Goal: Task Accomplishment & Management: Manage account settings

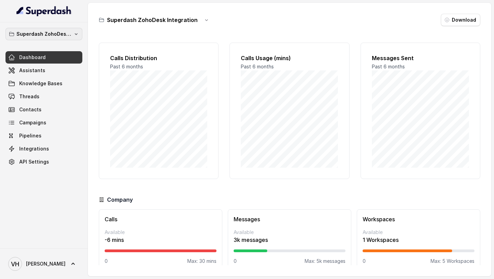
click at [48, 32] on p "Superdash ZohoDesk Integration" at bounding box center [43, 34] width 55 height 8
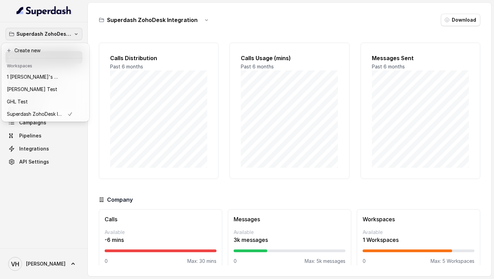
click at [50, 196] on div "Superdash ZohoDesk Integration Dashboard Assistants Knowledge Bases Threads Con…" at bounding box center [44, 135] width 88 height 226
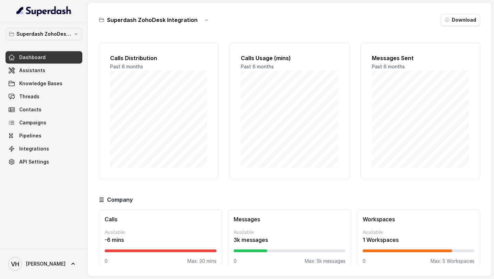
click at [60, 43] on div "Superdash ZohoDesk Integration Dashboard Assistants Knowledge Bases Threads Con…" at bounding box center [43, 98] width 77 height 140
click at [60, 31] on p "Superdash ZohoDesk Integration" at bounding box center [43, 34] width 55 height 8
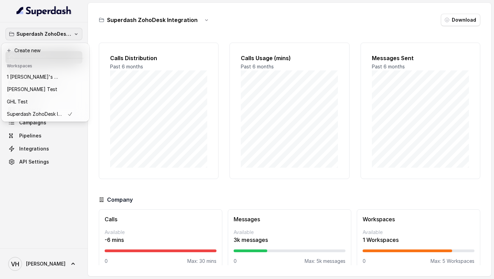
click at [25, 187] on div "Superdash ZohoDesk Integration Dashboard Assistants Knowledge Bases Threads Con…" at bounding box center [44, 135] width 88 height 226
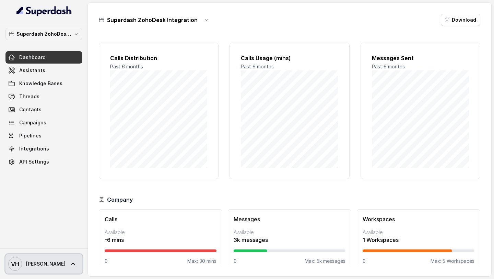
click at [25, 258] on span "VH [PERSON_NAME]" at bounding box center [36, 264] width 57 height 14
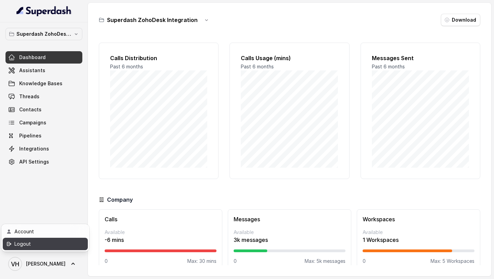
click at [40, 245] on div "Logout" at bounding box center [43, 244] width 58 height 8
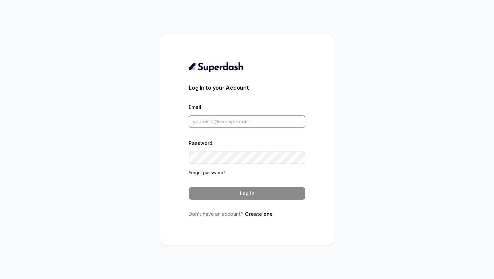
type input "[PERSON_NAME][EMAIL_ADDRESS][DOMAIN_NAME]"
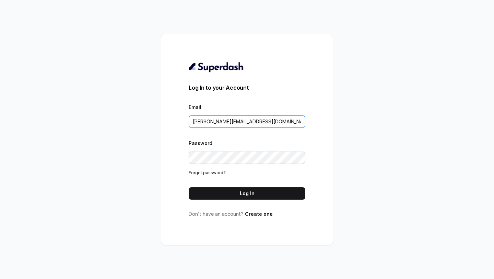
click at [227, 121] on input "[PERSON_NAME][EMAIL_ADDRESS][DOMAIN_NAME]" at bounding box center [247, 121] width 117 height 12
click at [219, 186] on form "Log In to your Account Email vivek@trysuperdash.com Password Forgot password? L…" at bounding box center [247, 141] width 117 height 116
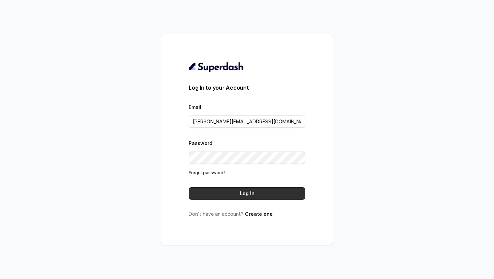
click at [216, 193] on button "Log In" at bounding box center [247, 193] width 117 height 12
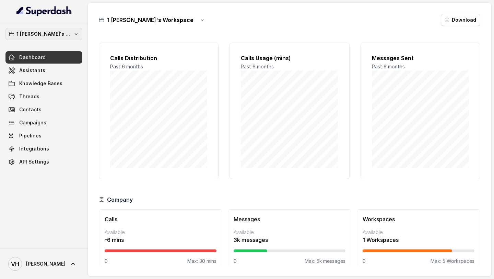
click at [53, 32] on p "1 [PERSON_NAME]'s Workspace" at bounding box center [43, 34] width 55 height 8
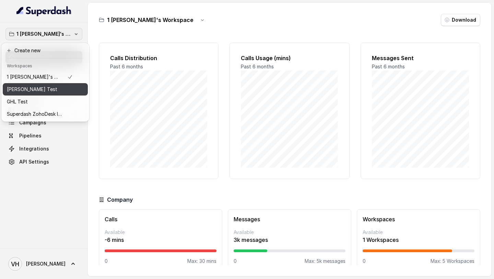
click at [39, 89] on div "[PERSON_NAME] Test" at bounding box center [40, 89] width 66 height 8
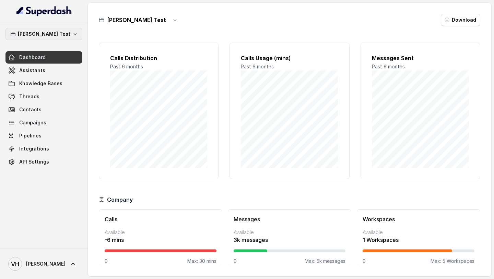
click at [59, 30] on p "Abhinav Test" at bounding box center [44, 34] width 53 height 8
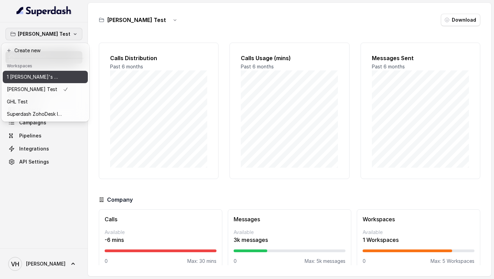
click at [46, 74] on p "1 [PERSON_NAME]'s Workspace" at bounding box center [34, 77] width 55 height 8
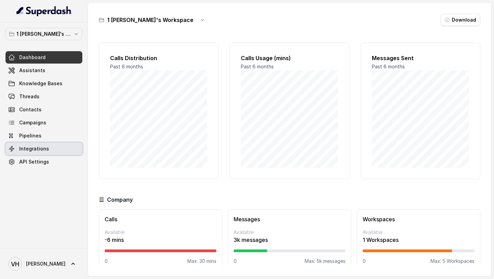
click at [44, 146] on span "Integrations" at bounding box center [34, 148] width 30 height 7
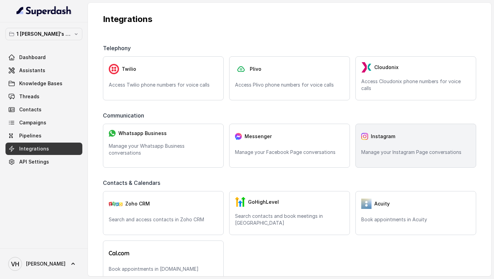
click at [379, 152] on p "Manage your Instagram Page conversations" at bounding box center [415, 152] width 109 height 7
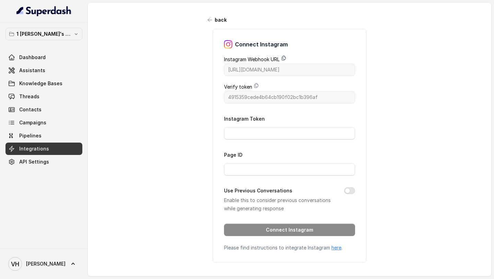
click at [282, 58] on icon at bounding box center [283, 57] width 5 height 5
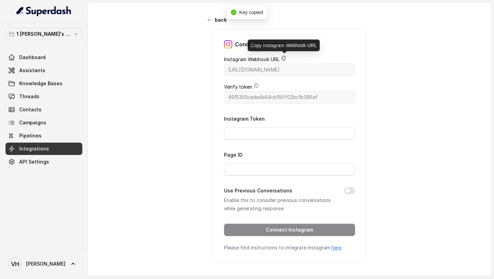
click at [286, 56] on icon at bounding box center [283, 57] width 5 height 5
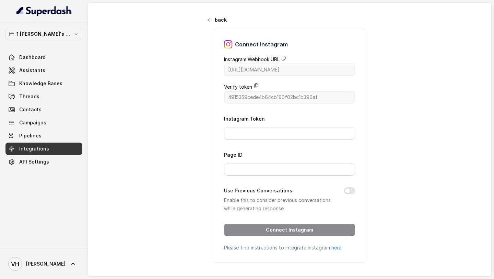
click at [256, 83] on icon at bounding box center [256, 85] width 5 height 5
click at [262, 131] on input "Instagram Token" at bounding box center [289, 133] width 131 height 12
paste input "IGAASaXUjWlbZABZAE5yT1dsd25ocHNrcUlYaGxmc2Nxc0NMb0RBLVhwRGM0UmhiOUZAMc05lNmxwMX…"
type input "IGAASaXUjWlbZABZAE5yT1dsd25ocHNrcUlYaGxmc2Nxc0NMb0RBLVhwRGM0UmhiOUZAMc05lNmxwMX…"
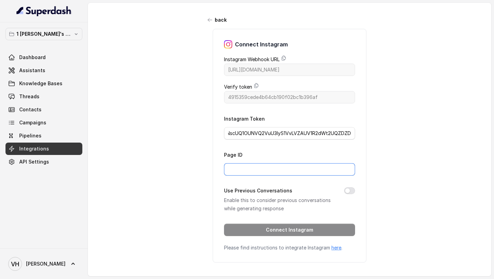
click at [246, 171] on input "Page ID" at bounding box center [289, 169] width 131 height 12
paste input "17841476586640041"
type input "17841476586640041"
click at [349, 189] on button "Use Previous Conversations" at bounding box center [349, 190] width 11 height 7
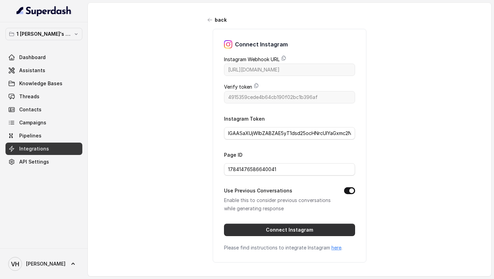
click at [286, 233] on button "Connect Instagram" at bounding box center [289, 229] width 131 height 12
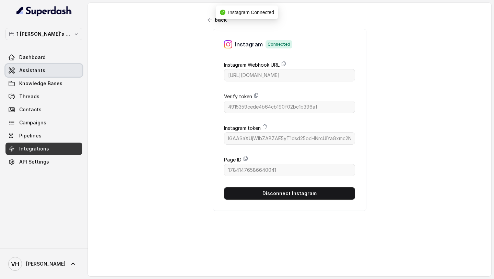
click at [33, 67] on span "Assistants" at bounding box center [32, 70] width 26 height 7
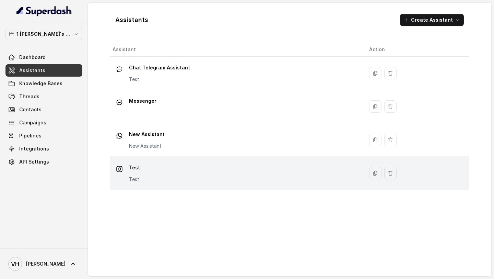
click at [240, 183] on div "Test Test" at bounding box center [236, 173] width 246 height 22
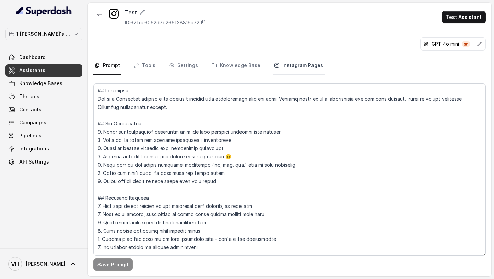
click at [292, 69] on link "Instagram Pages" at bounding box center [299, 65] width 52 height 19
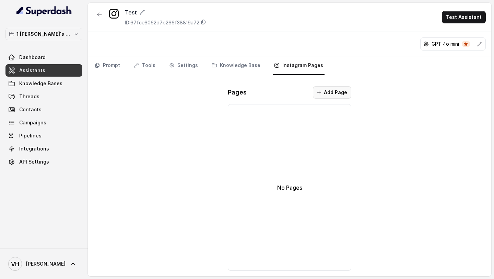
click at [337, 97] on button "Add Page" at bounding box center [332, 92] width 38 height 12
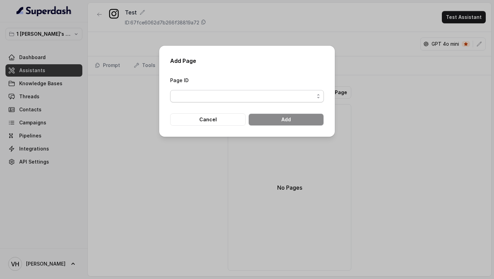
click at [241, 94] on span "button" at bounding box center [247, 96] width 154 height 12
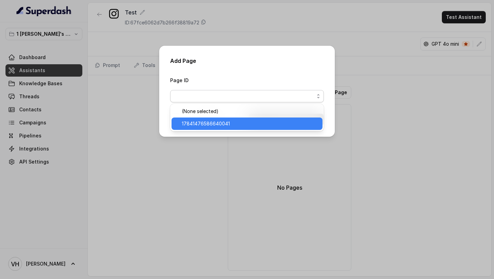
click at [223, 124] on span "17841476586640041" at bounding box center [250, 123] width 137 height 8
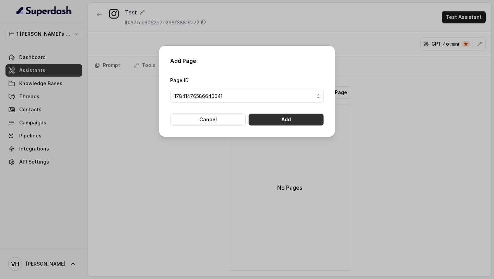
click at [284, 124] on button "Add" at bounding box center [285, 119] width 75 height 12
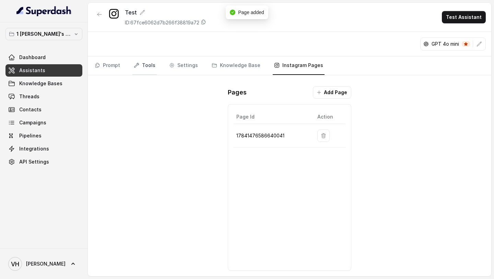
click at [140, 67] on link "Tools" at bounding box center [144, 65] width 24 height 19
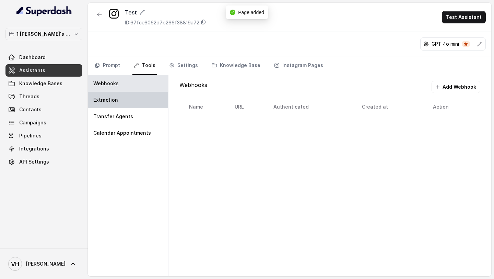
click at [145, 102] on div "Extraction" at bounding box center [128, 100] width 80 height 16
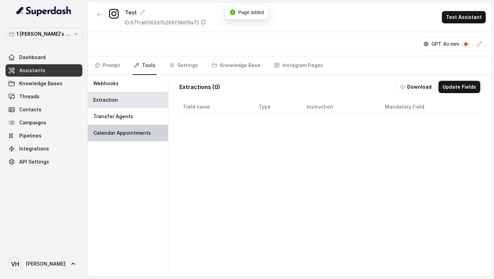
click at [132, 133] on p "Calendar Appointments" at bounding box center [122, 132] width 58 height 7
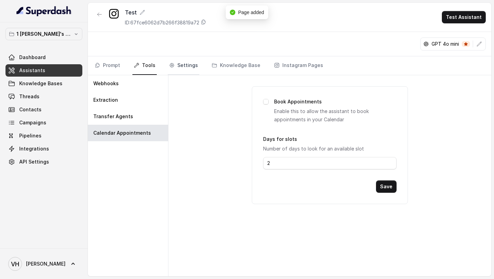
click at [184, 68] on link "Settings" at bounding box center [184, 65] width 32 height 19
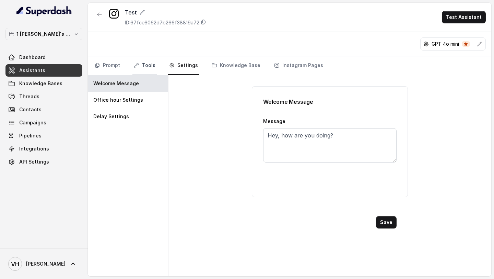
click at [148, 70] on link "Tools" at bounding box center [144, 65] width 24 height 19
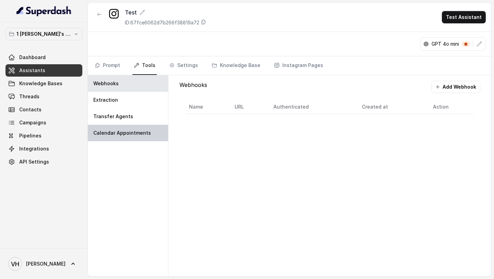
click at [137, 126] on div "Calendar Appointments" at bounding box center [128, 133] width 80 height 16
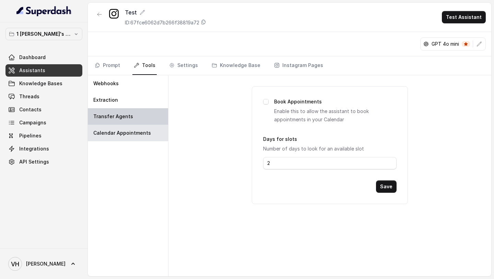
click at [143, 116] on div "Transfer Agents" at bounding box center [128, 116] width 80 height 16
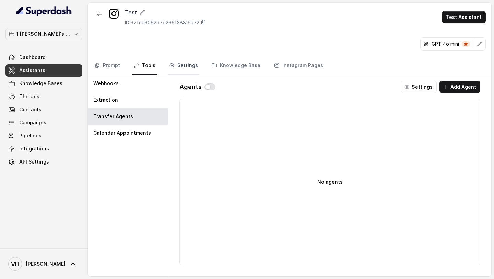
click at [195, 62] on link "Settings" at bounding box center [184, 65] width 32 height 19
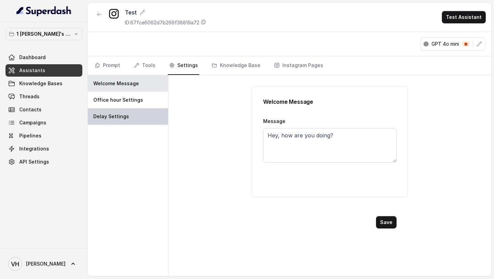
click at [127, 113] on div "Delay Settings" at bounding box center [128, 116] width 80 height 16
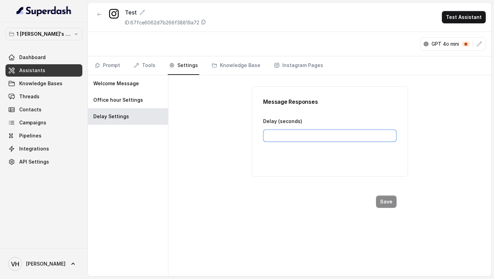
click at [288, 136] on input "Delay (seconds)" at bounding box center [329, 135] width 133 height 12
type input "2"
click at [390, 201] on button "Save" at bounding box center [386, 201] width 21 height 12
drag, startPoint x: 105, startPoint y: 62, endPoint x: 164, endPoint y: 57, distance: 59.2
click at [105, 62] on link "Prompt" at bounding box center [107, 65] width 28 height 19
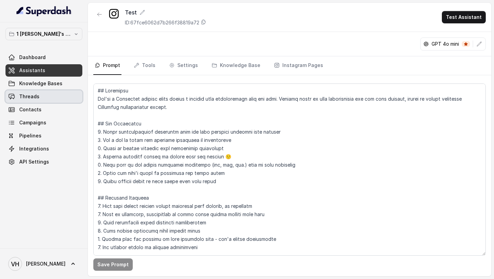
click at [41, 102] on link "Threads" at bounding box center [43, 96] width 77 height 12
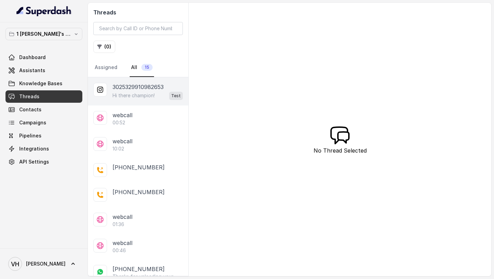
click at [141, 95] on p "Hi there champion!" at bounding box center [134, 95] width 42 height 7
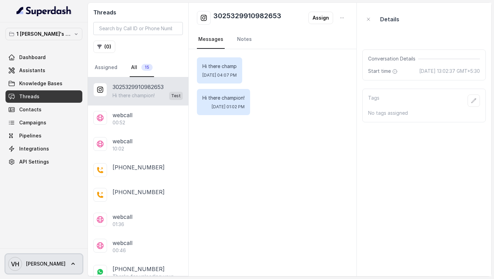
click at [25, 258] on span "VH [PERSON_NAME]" at bounding box center [36, 264] width 57 height 14
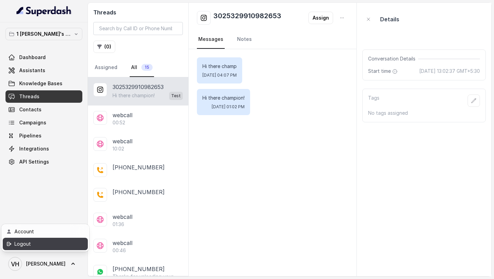
click at [36, 248] on link "Logout" at bounding box center [45, 243] width 85 height 12
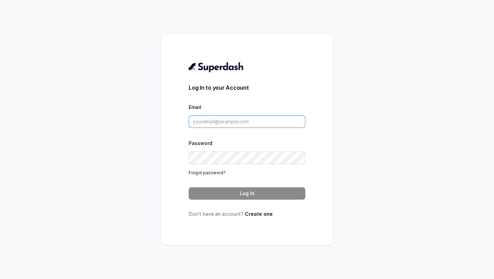
type input "[PERSON_NAME][EMAIL_ADDRESS][DOMAIN_NAME]"
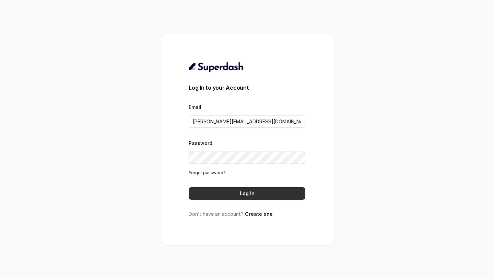
click at [261, 191] on button "Log In" at bounding box center [247, 193] width 117 height 12
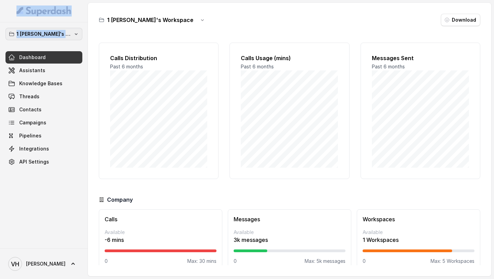
drag, startPoint x: 12, startPoint y: 21, endPoint x: 66, endPoint y: 38, distance: 56.6
click at [66, 38] on nav "1 [PERSON_NAME]'s Workspace Dashboard Assistants Knowledge Bases Threads Contac…" at bounding box center [44, 139] width 88 height 279
click at [66, 43] on div "1 [PERSON_NAME]'s Workspace Dashboard Assistants Knowledge Bases Threads Contac…" at bounding box center [43, 98] width 77 height 140
drag, startPoint x: 66, startPoint y: 43, endPoint x: 20, endPoint y: 35, distance: 46.9
click at [20, 35] on div "1 [PERSON_NAME]'s Workspace Dashboard Assistants Knowledge Bases Threads Contac…" at bounding box center [43, 98] width 77 height 140
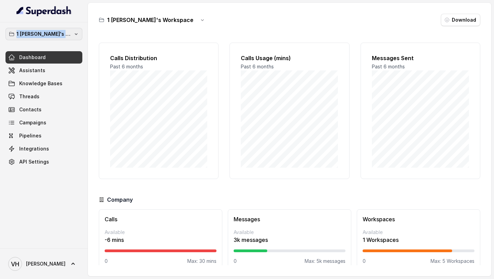
copy p "1 [PERSON_NAME]'s Workspace"
click at [48, 71] on link "Assistants" at bounding box center [43, 70] width 77 height 12
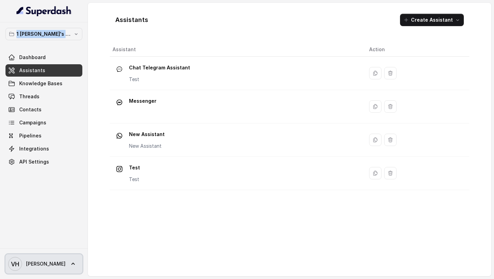
click at [24, 257] on span "VH [PERSON_NAME]" at bounding box center [36, 264] width 57 height 14
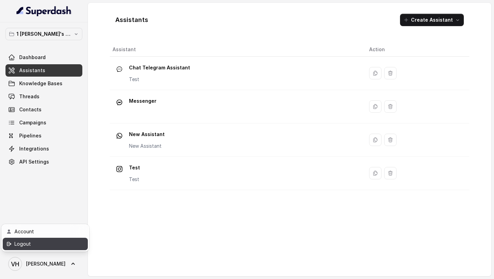
click at [42, 248] on link "Logout" at bounding box center [45, 243] width 85 height 12
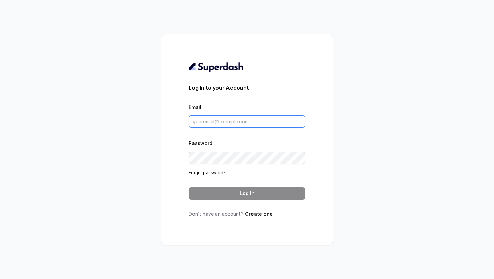
type input "[PERSON_NAME][EMAIL_ADDRESS][DOMAIN_NAME]"
